Goal: Information Seeking & Learning: Learn about a topic

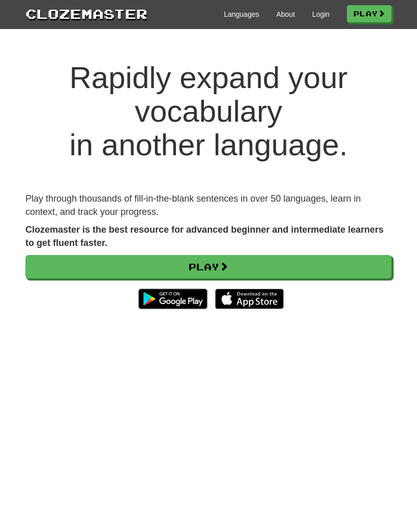
click at [313, 18] on link "Login" at bounding box center [321, 14] width 17 height 10
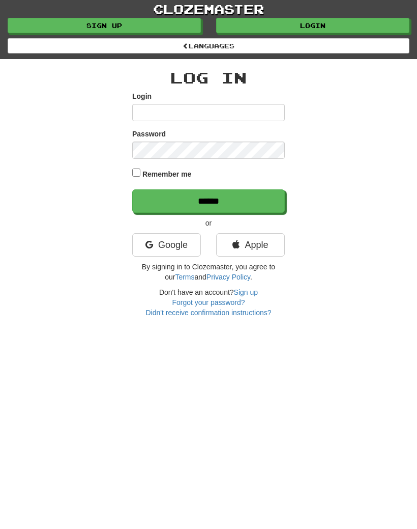
click at [212, 120] on input "Login" at bounding box center [208, 112] width 153 height 17
type input "**********"
click at [223, 201] on input "******" at bounding box center [208, 200] width 153 height 23
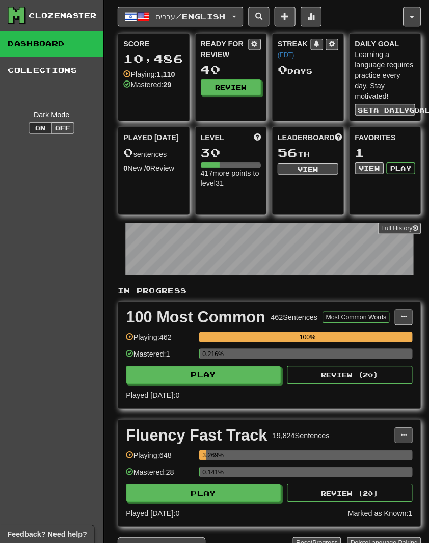
scroll to position [2, 0]
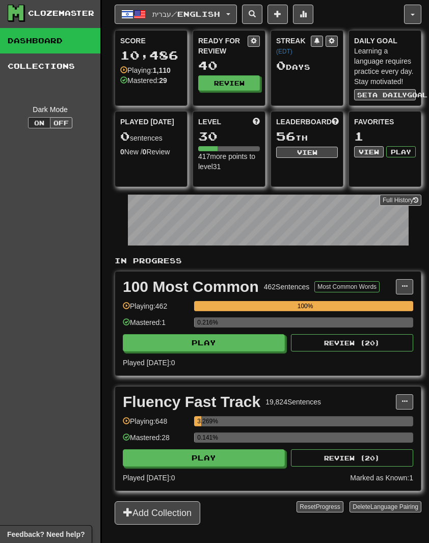
click at [266, 455] on button "Play" at bounding box center [204, 457] width 162 height 17
select select "**"
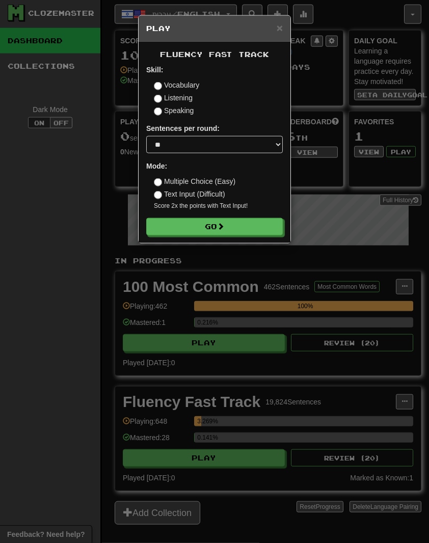
click at [280, 42] on div "Fluency Fast Track Skill: Vocabulary Listening Speaking Sentences per round: * …" at bounding box center [214, 142] width 152 height 201
click at [285, 40] on div "× Play" at bounding box center [214, 29] width 152 height 26
click at [281, 33] on span "×" at bounding box center [279, 28] width 6 height 12
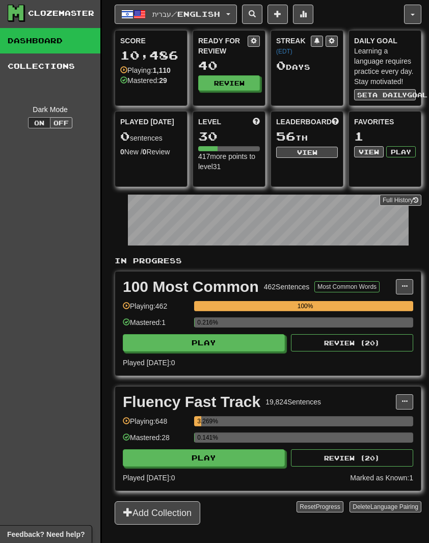
click at [216, 339] on button "Play" at bounding box center [204, 342] width 162 height 17
select select "**"
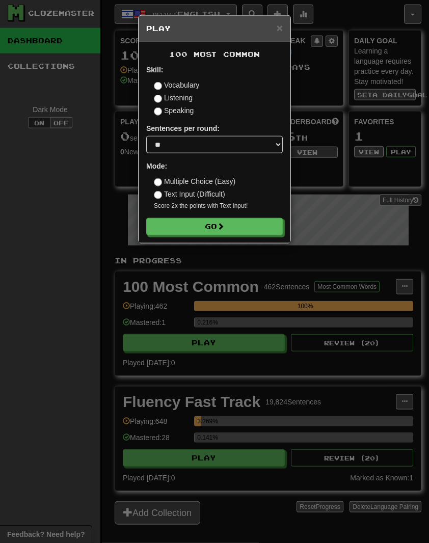
scroll to position [3, 0]
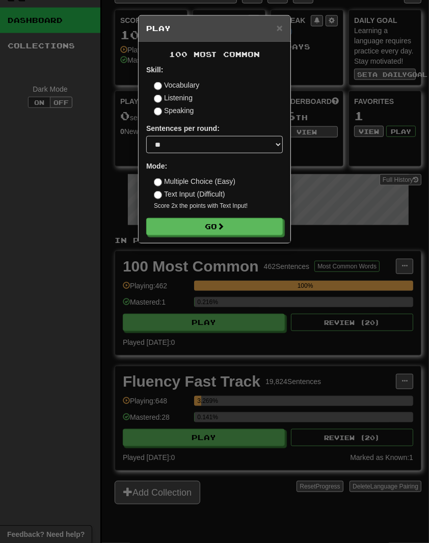
click at [259, 218] on button "Go" at bounding box center [214, 226] width 136 height 17
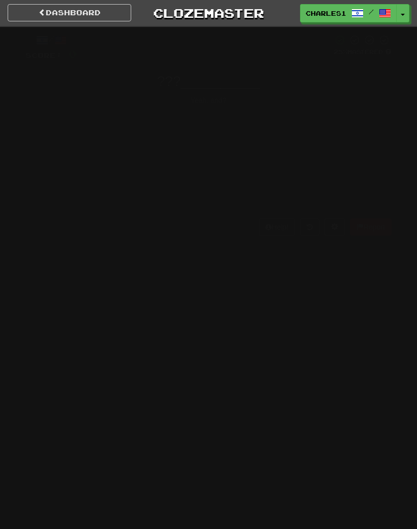
click at [245, 228] on div "Help! Report" at bounding box center [208, 226] width 366 height 17
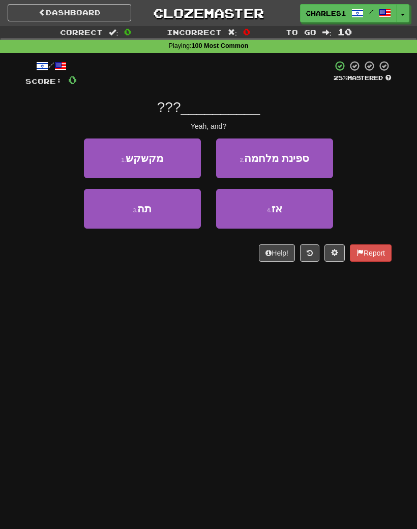
click at [312, 207] on button "4 . אז" at bounding box center [274, 209] width 117 height 40
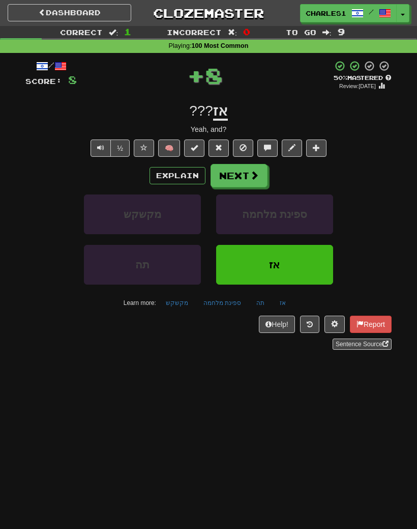
click at [181, 176] on button "Explain" at bounding box center [178, 175] width 56 height 17
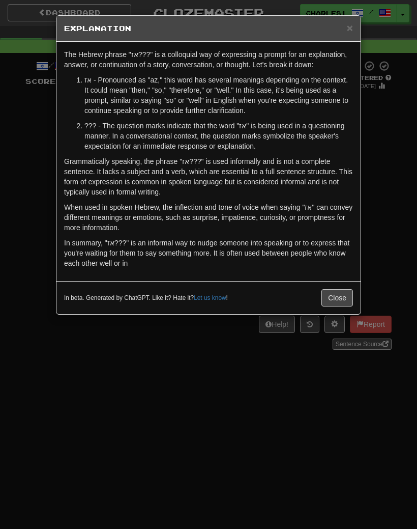
click at [333, 314] on div "In beta. Generated by ChatGPT. Like it? Hate it? Let us know ! Close" at bounding box center [208, 297] width 304 height 33
click at [335, 295] on button "Close" at bounding box center [338, 297] width 32 height 17
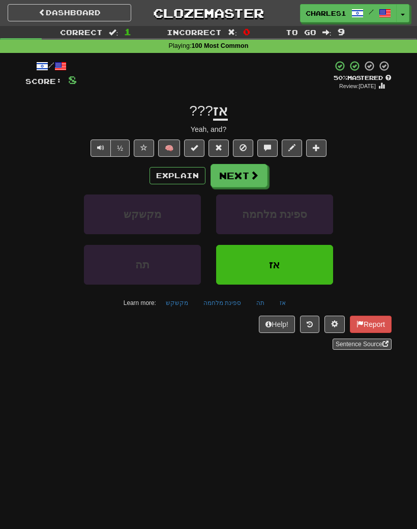
click at [234, 185] on button "Next" at bounding box center [239, 175] width 57 height 23
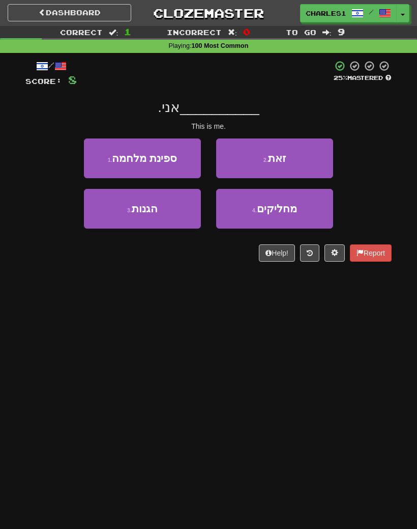
click at [289, 153] on button "2 . זאת" at bounding box center [274, 158] width 117 height 40
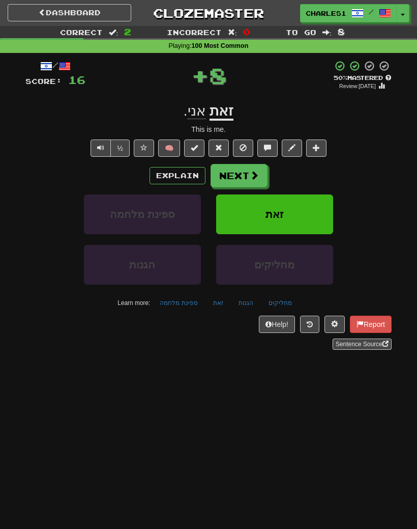
click at [245, 176] on button "Next" at bounding box center [239, 175] width 57 height 23
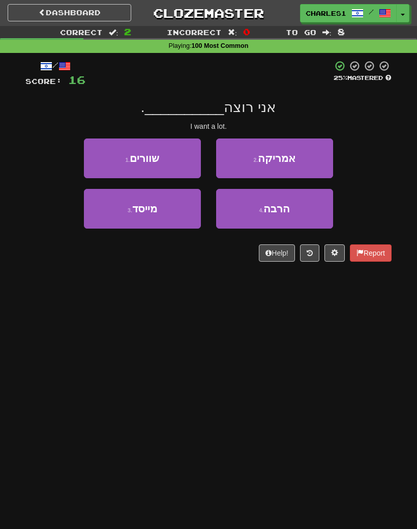
click at [292, 216] on button "4 . הרבה" at bounding box center [274, 209] width 117 height 40
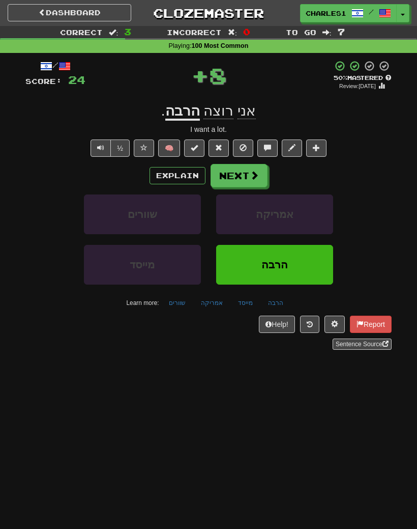
click at [242, 182] on button "Next" at bounding box center [239, 175] width 57 height 23
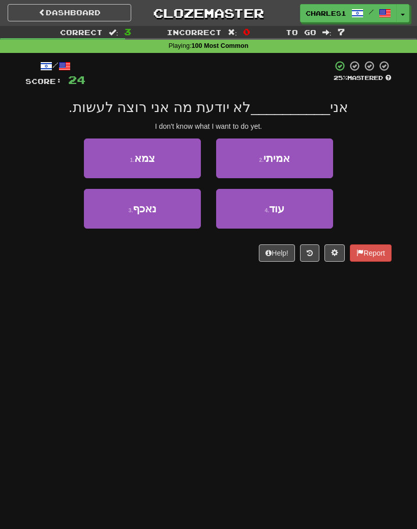
click at [287, 209] on button "4 . עוד" at bounding box center [274, 209] width 117 height 40
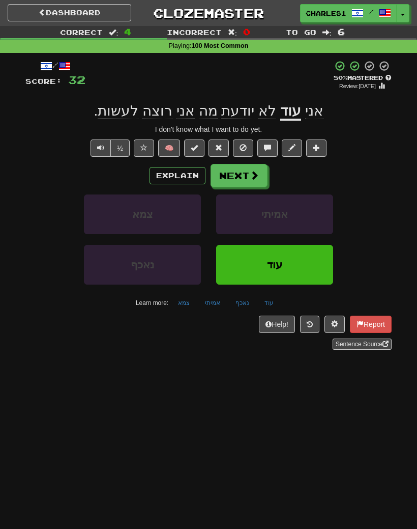
click at [247, 172] on button "Next" at bounding box center [239, 175] width 57 height 23
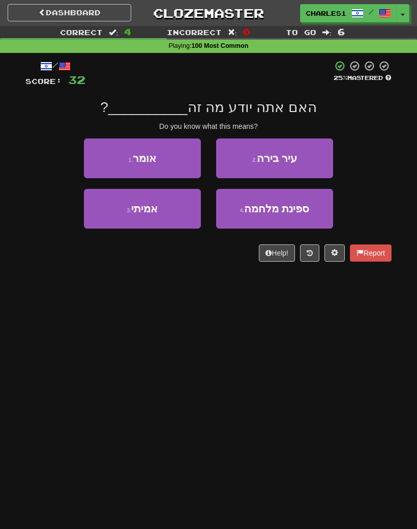
click at [171, 158] on button "1 . אומר" at bounding box center [142, 158] width 117 height 40
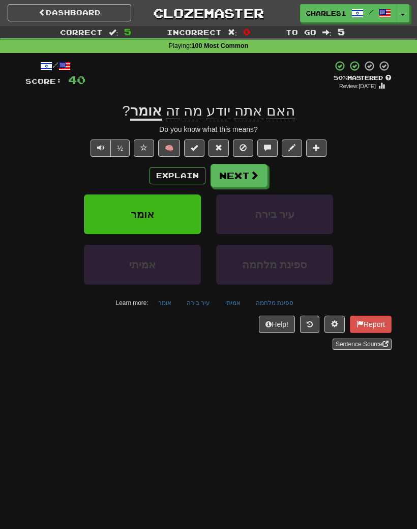
click at [247, 179] on button "Next" at bounding box center [239, 175] width 57 height 23
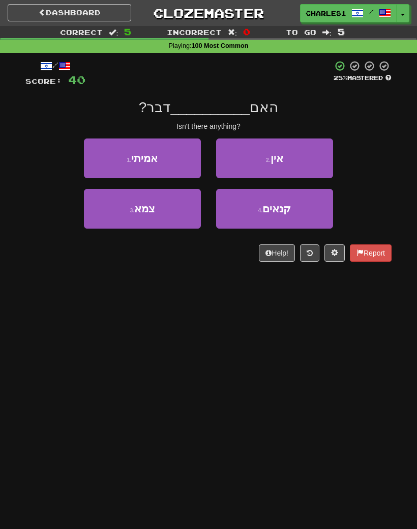
click at [299, 155] on button "2 . אין" at bounding box center [274, 158] width 117 height 40
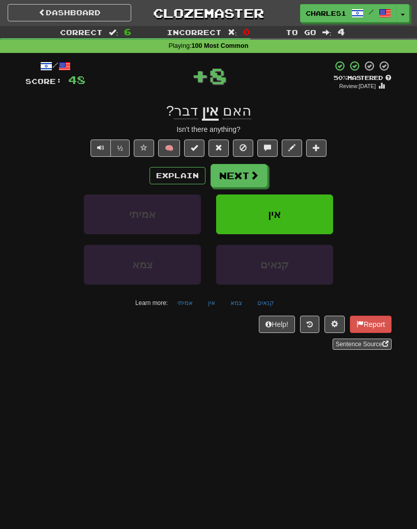
click at [250, 176] on span at bounding box center [254, 175] width 9 height 9
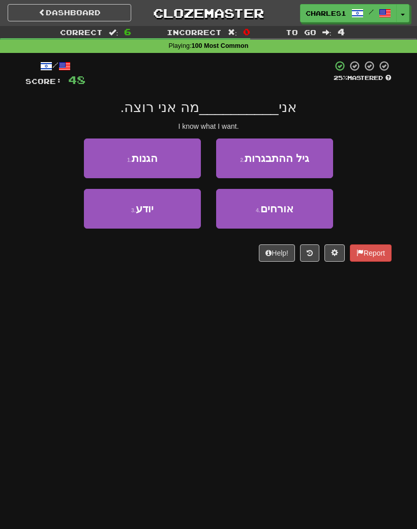
click at [165, 197] on button "3 . יודע" at bounding box center [142, 209] width 117 height 40
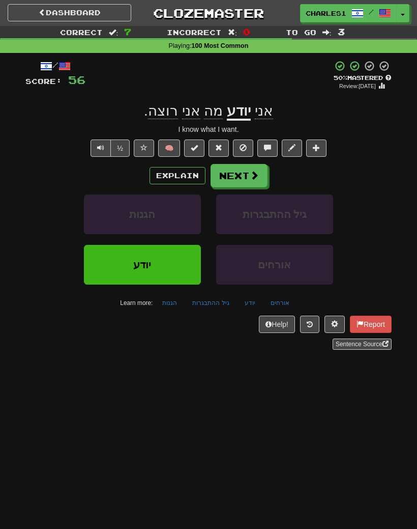
click at [240, 178] on button "Next" at bounding box center [239, 175] width 57 height 23
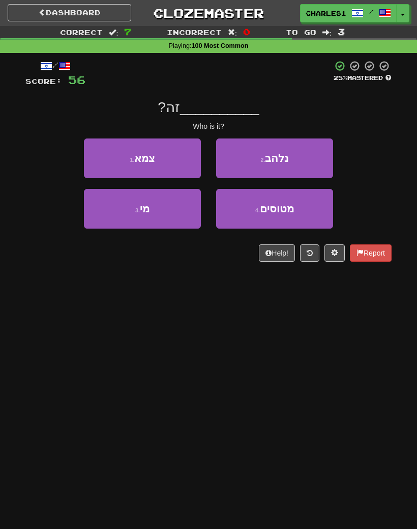
click at [162, 207] on button "3 . מי" at bounding box center [142, 209] width 117 height 40
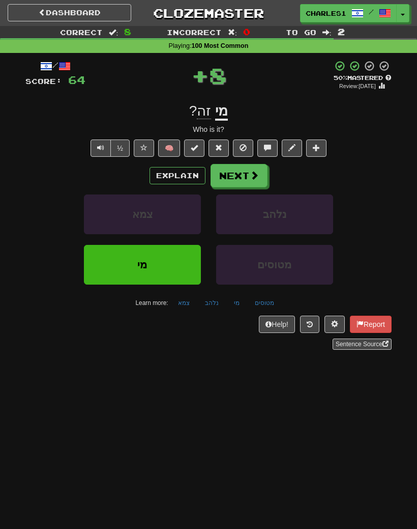
click at [237, 178] on button "Next" at bounding box center [239, 175] width 57 height 23
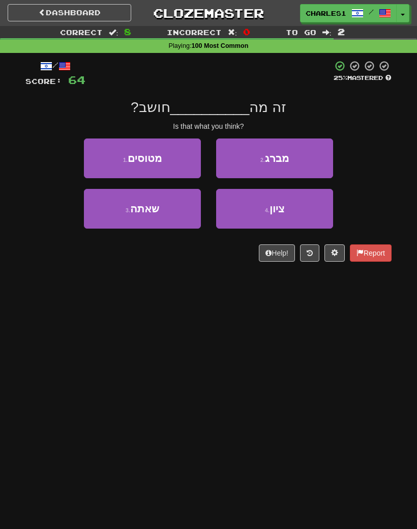
click at [131, 234] on div "3 . שאתה" at bounding box center [142, 214] width 132 height 50
click at [150, 215] on button "3 . שאתה" at bounding box center [142, 209] width 117 height 40
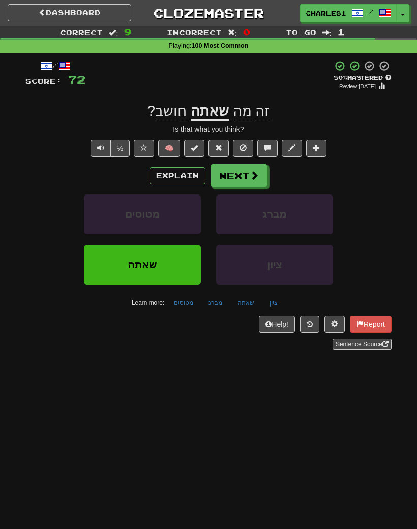
click at [236, 180] on button "Next" at bounding box center [239, 175] width 57 height 23
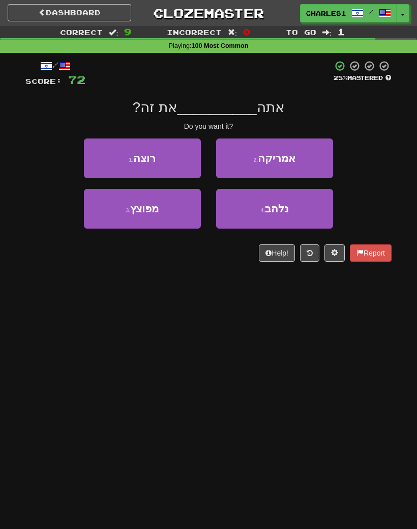
click at [162, 164] on button "1 . רוצה" at bounding box center [142, 158] width 117 height 40
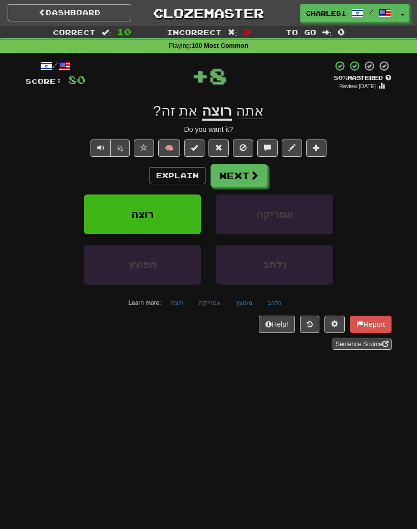
click at [244, 170] on button "Next" at bounding box center [239, 175] width 57 height 23
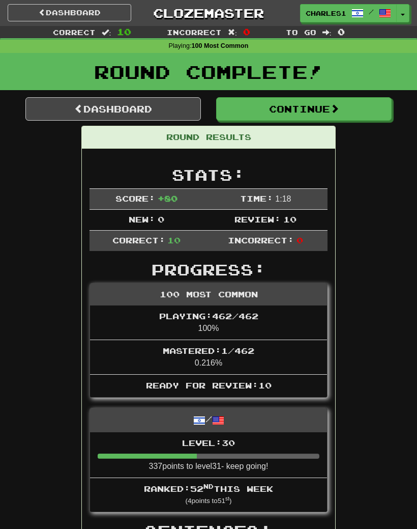
click at [314, 114] on button "Continue" at bounding box center [304, 108] width 176 height 23
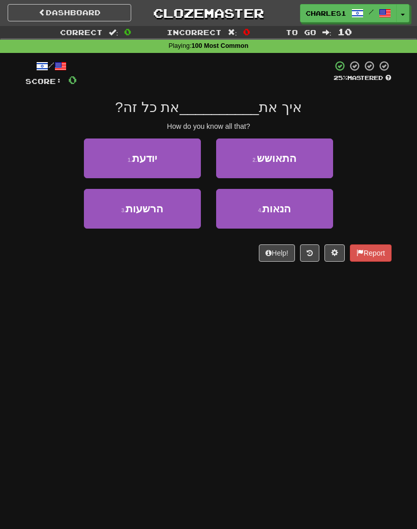
click at [161, 162] on button "1 . יודעת" at bounding box center [142, 158] width 117 height 40
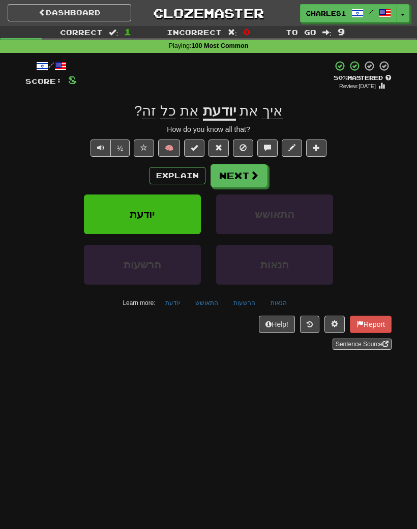
click at [240, 181] on button "Next" at bounding box center [239, 175] width 57 height 23
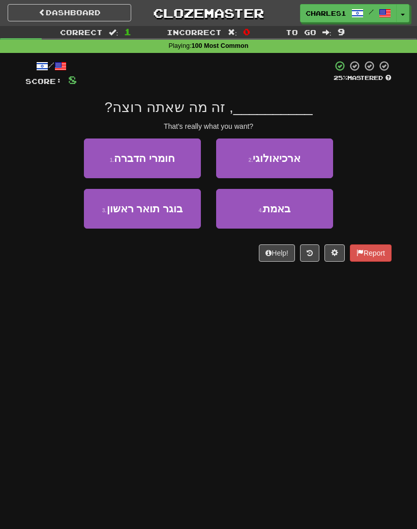
click at [288, 206] on span "באמת" at bounding box center [276, 209] width 27 height 12
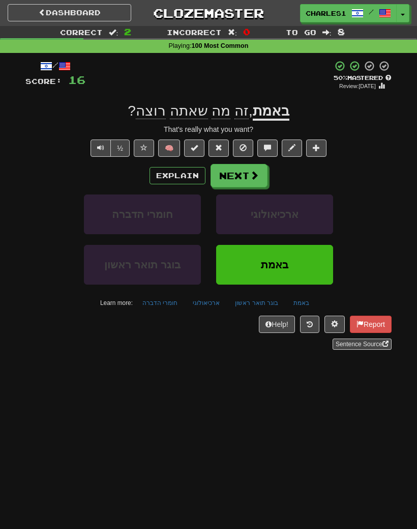
click at [242, 180] on button "Next" at bounding box center [239, 175] width 57 height 23
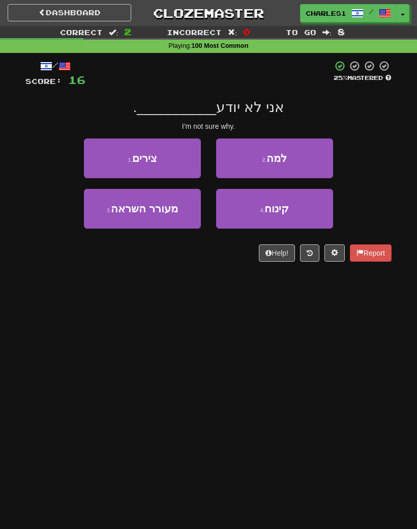
click at [294, 152] on button "2 . למה" at bounding box center [274, 158] width 117 height 40
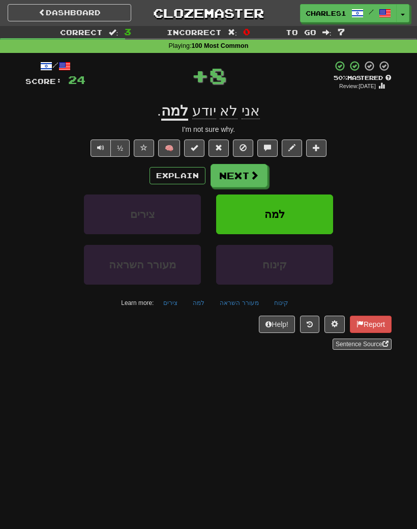
click at [241, 185] on button "Next" at bounding box center [239, 175] width 57 height 23
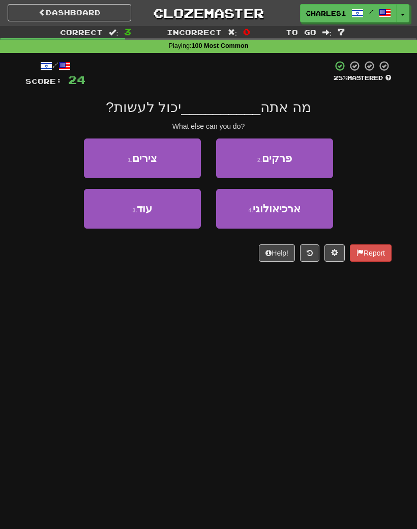
click at [151, 194] on button "3 . עוד" at bounding box center [142, 209] width 117 height 40
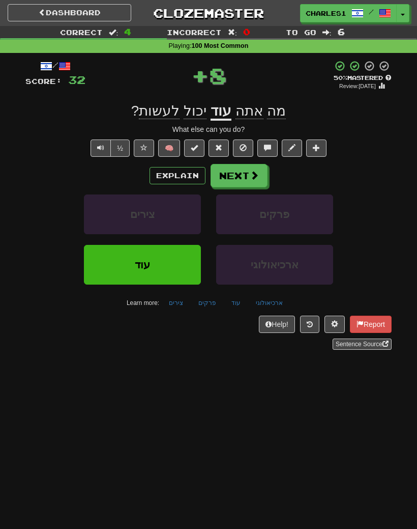
click at [249, 174] on button "Next" at bounding box center [239, 175] width 57 height 23
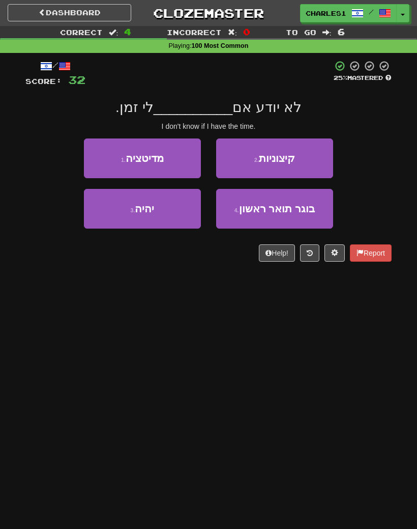
click at [159, 208] on button "3 . יהיה" at bounding box center [142, 209] width 117 height 40
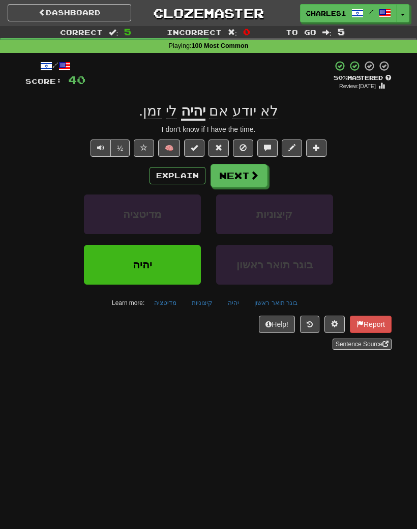
click at [101, 147] on span "Text-to-speech controls" at bounding box center [100, 147] width 7 height 7
click at [250, 173] on span at bounding box center [254, 175] width 9 height 9
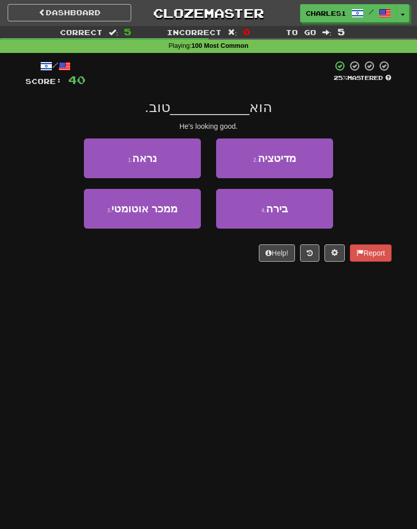
click at [162, 155] on button "1 . נראה" at bounding box center [142, 158] width 117 height 40
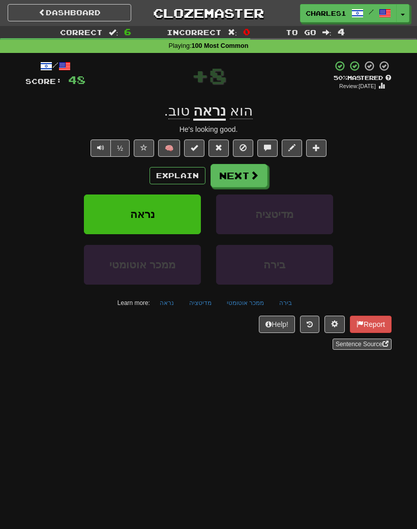
click at [243, 176] on button "Next" at bounding box center [239, 175] width 57 height 23
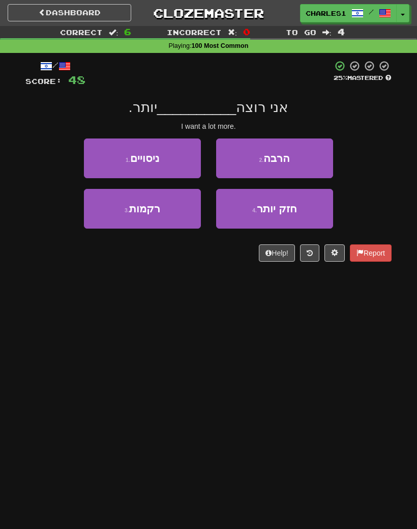
click at [293, 151] on button "2 . הרבה" at bounding box center [274, 158] width 117 height 40
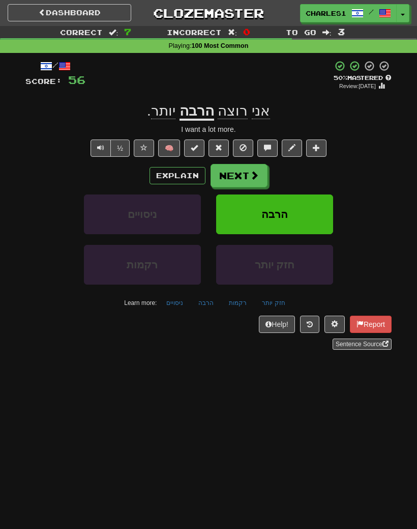
click at [241, 175] on button "Next" at bounding box center [239, 175] width 57 height 23
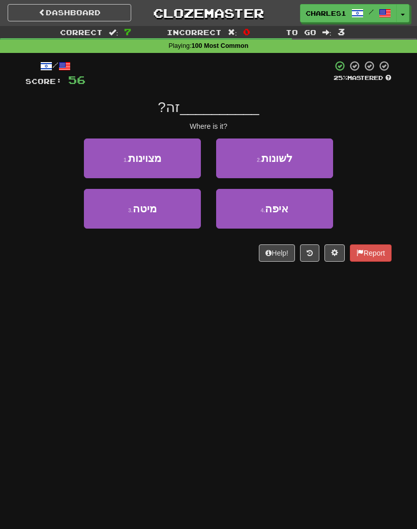
click at [280, 213] on span "איפה" at bounding box center [276, 209] width 23 height 12
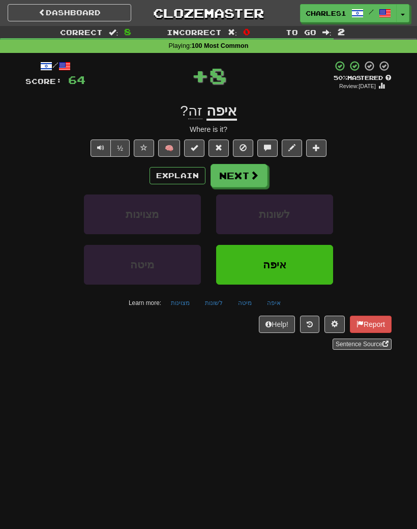
click at [242, 172] on button "Next" at bounding box center [239, 175] width 57 height 23
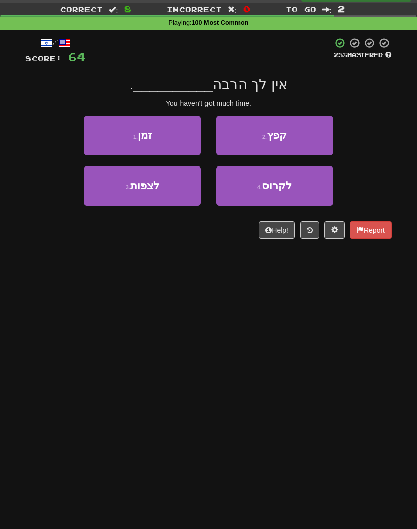
scroll to position [23, 0]
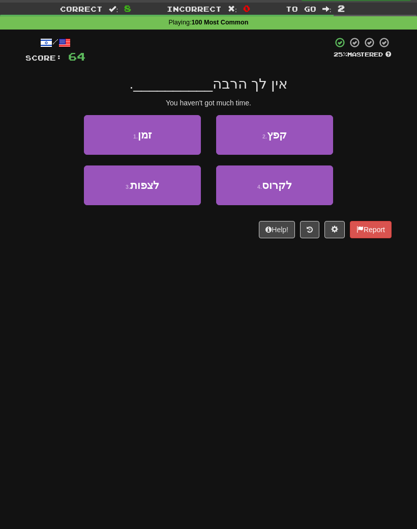
click at [164, 137] on button "1 . זמן" at bounding box center [142, 135] width 117 height 40
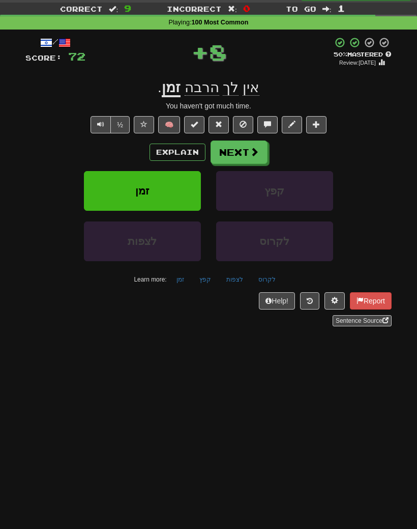
click at [240, 154] on button "Next" at bounding box center [239, 151] width 57 height 23
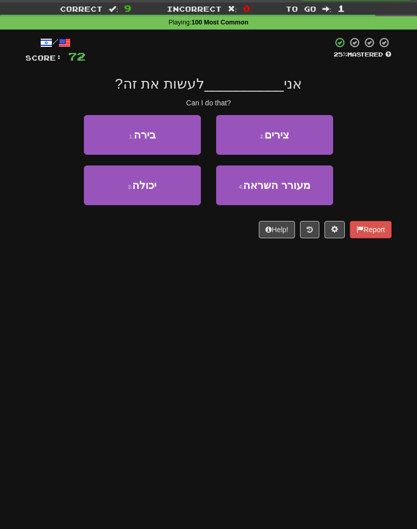
click at [156, 191] on button "3 . יכולה" at bounding box center [142, 185] width 117 height 40
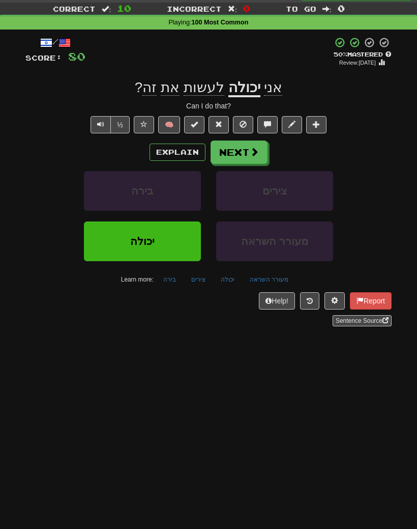
click at [240, 157] on button "Next" at bounding box center [239, 151] width 57 height 23
